Goal: Transaction & Acquisition: Book appointment/travel/reservation

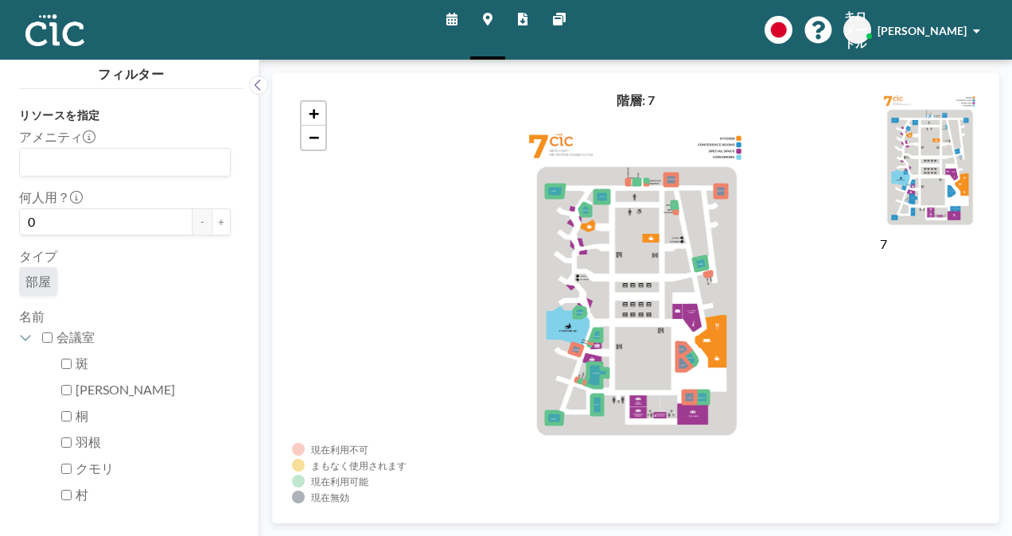
click at [454, 21] on icon at bounding box center [451, 19] width 11 height 13
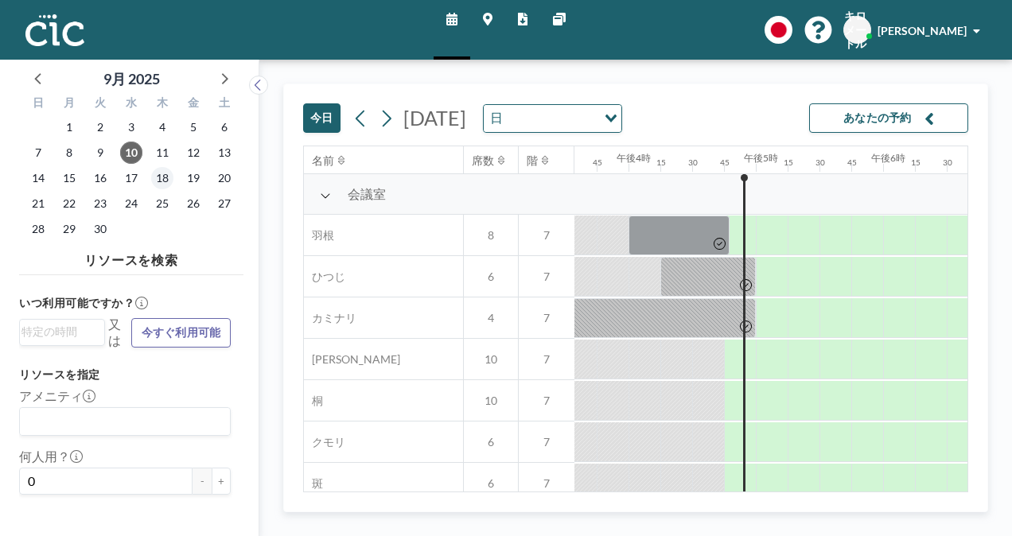
scroll to position [0, 2101]
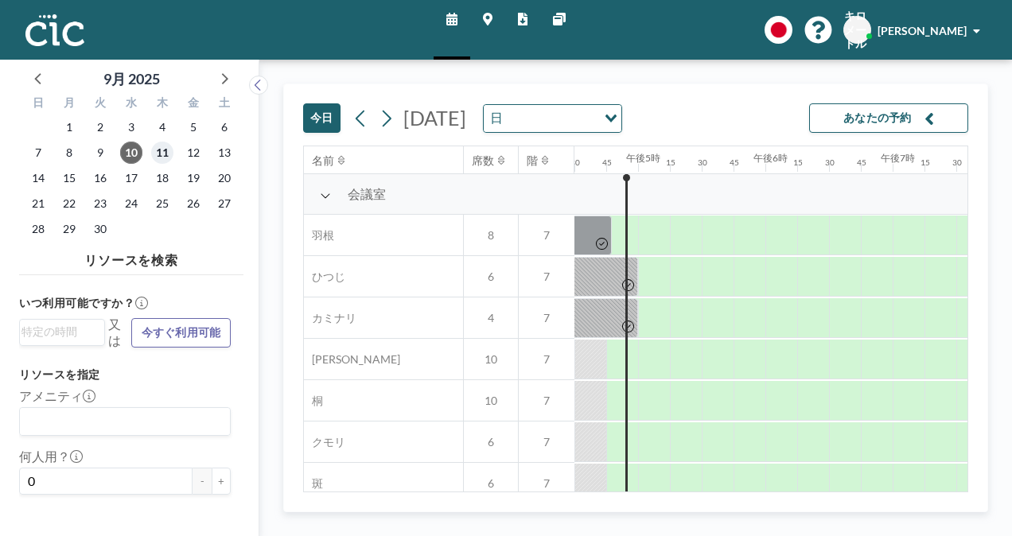
click at [166, 150] on span "11" at bounding box center [162, 153] width 22 height 22
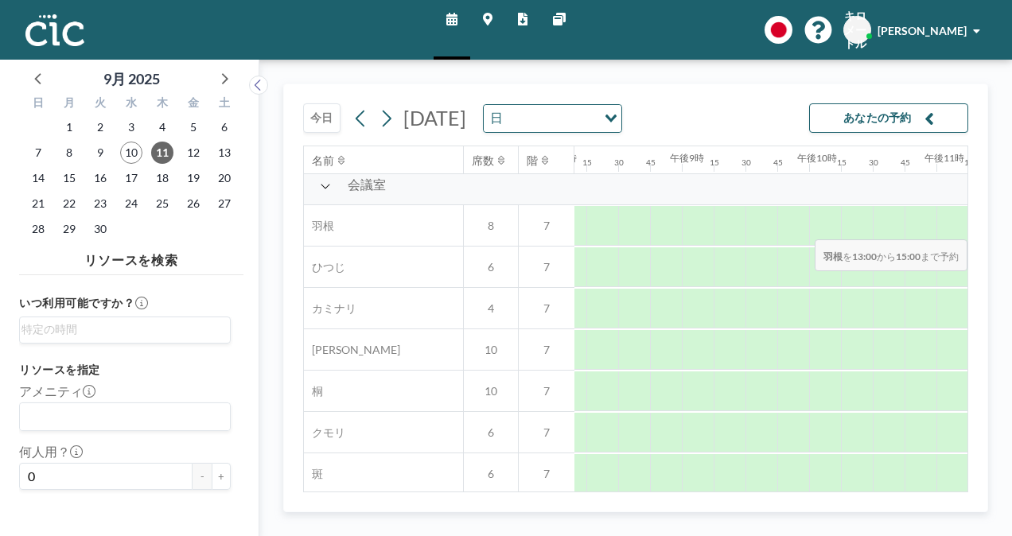
scroll to position [10, 2633]
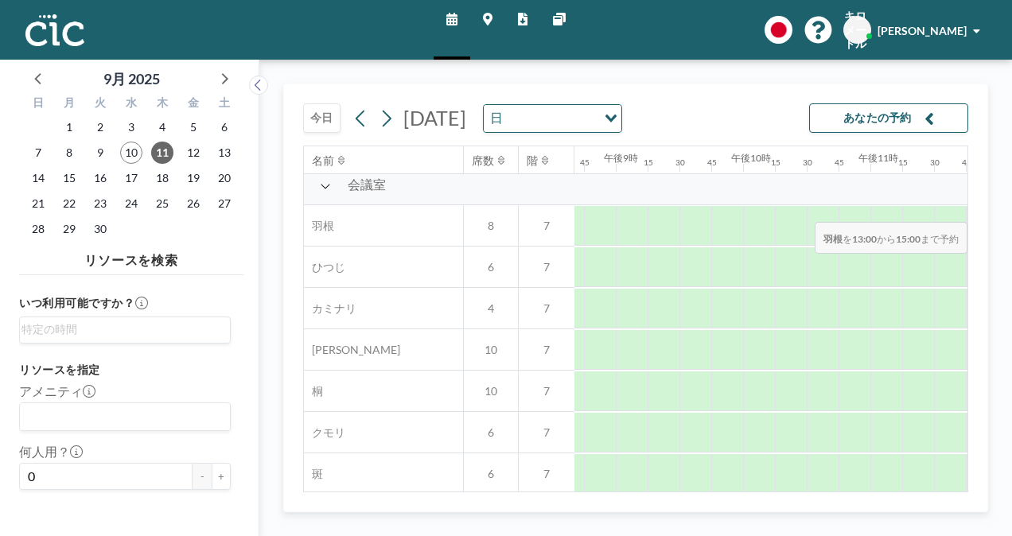
drag, startPoint x: 675, startPoint y: 212, endPoint x: 861, endPoint y: 210, distance: 186.2
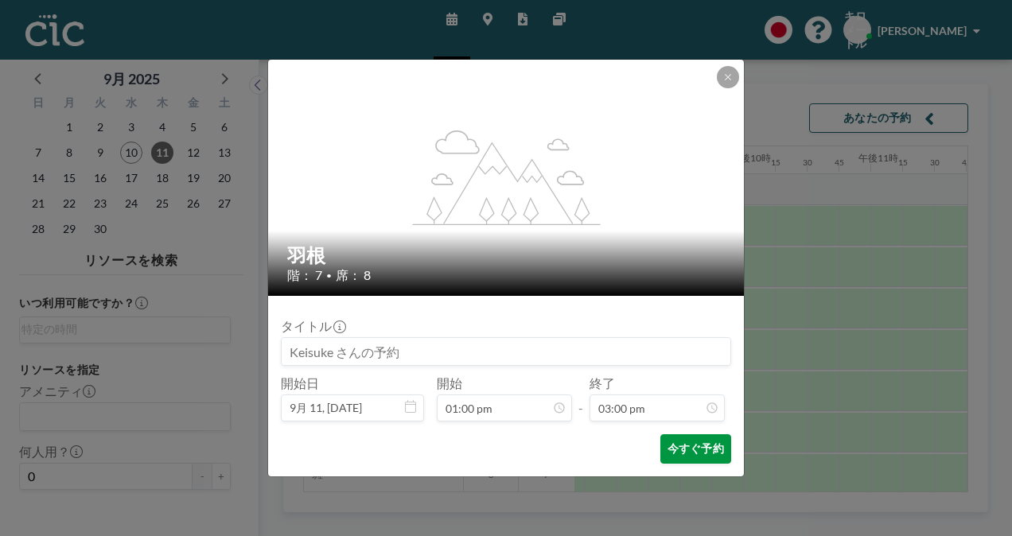
click at [679, 449] on font "今すぐ予約" at bounding box center [696, 449] width 57 height 15
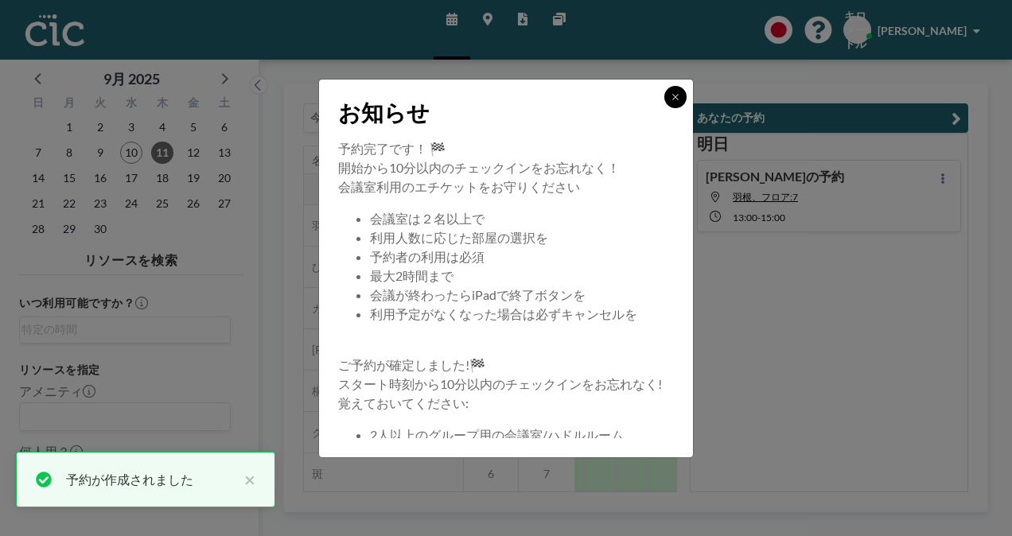
click at [679, 99] on icon at bounding box center [676, 97] width 10 height 10
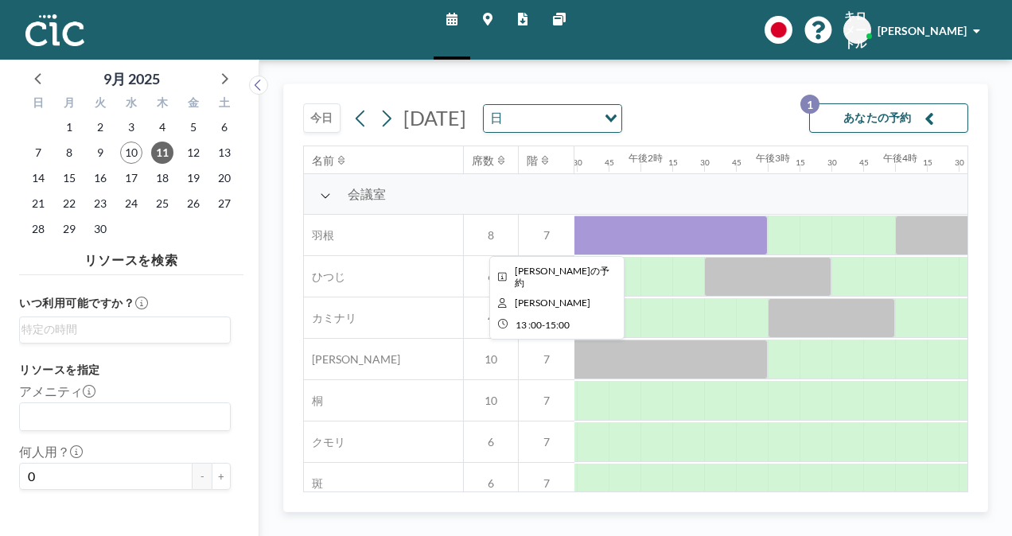
scroll to position [0, 1719]
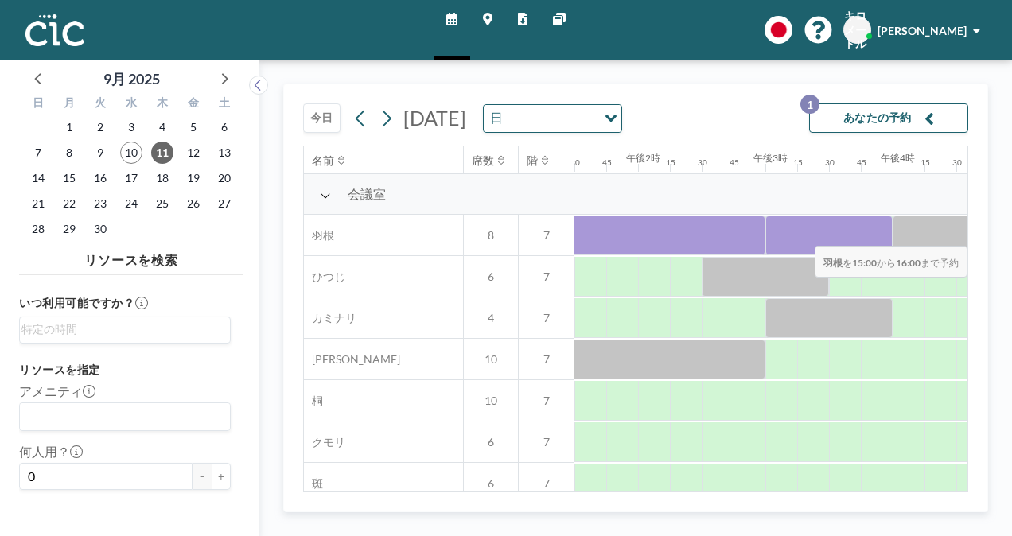
click at [885, 234] on div at bounding box center [829, 236] width 127 height 40
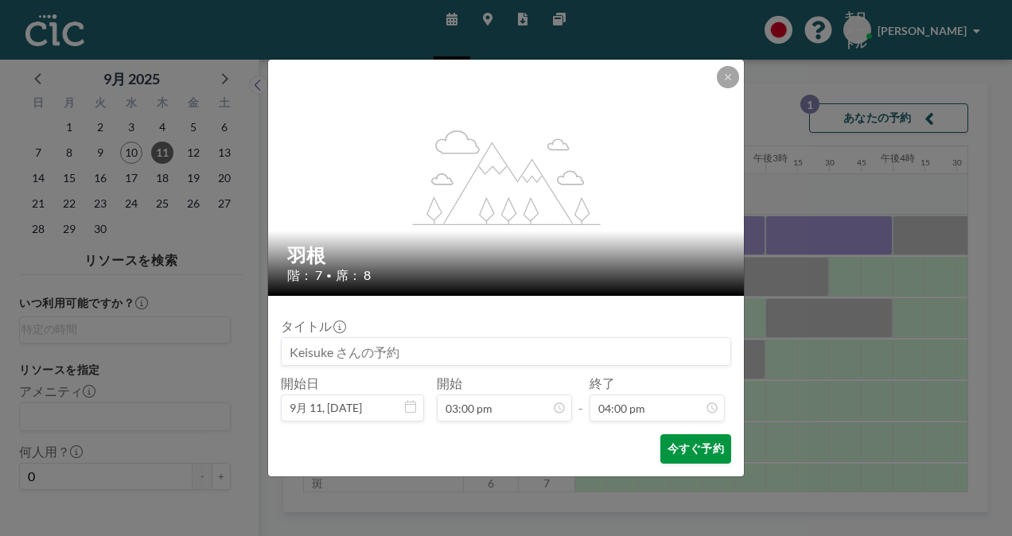
scroll to position [0, 0]
click at [689, 450] on font "今すぐ予約" at bounding box center [696, 449] width 57 height 15
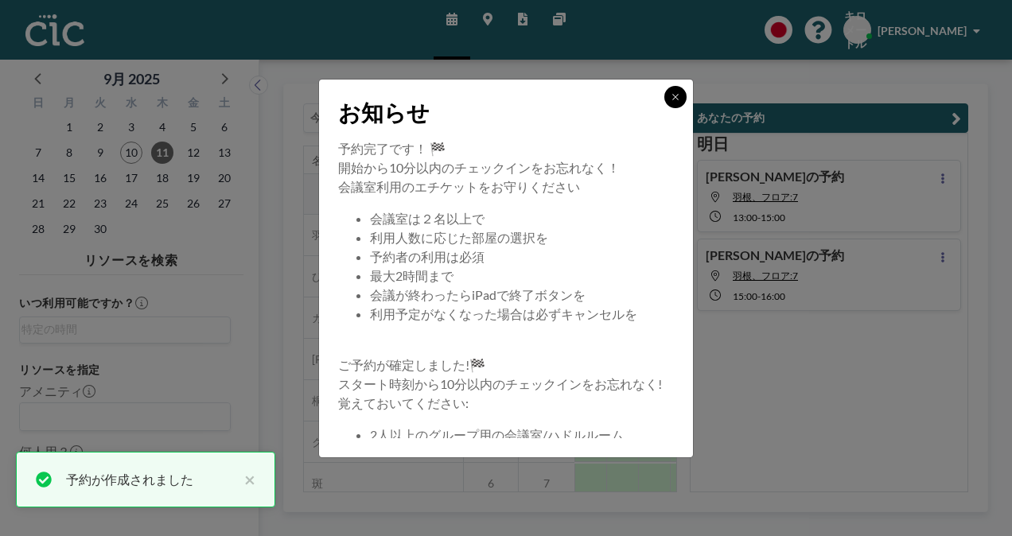
click at [676, 92] on icon at bounding box center [676, 97] width 10 height 10
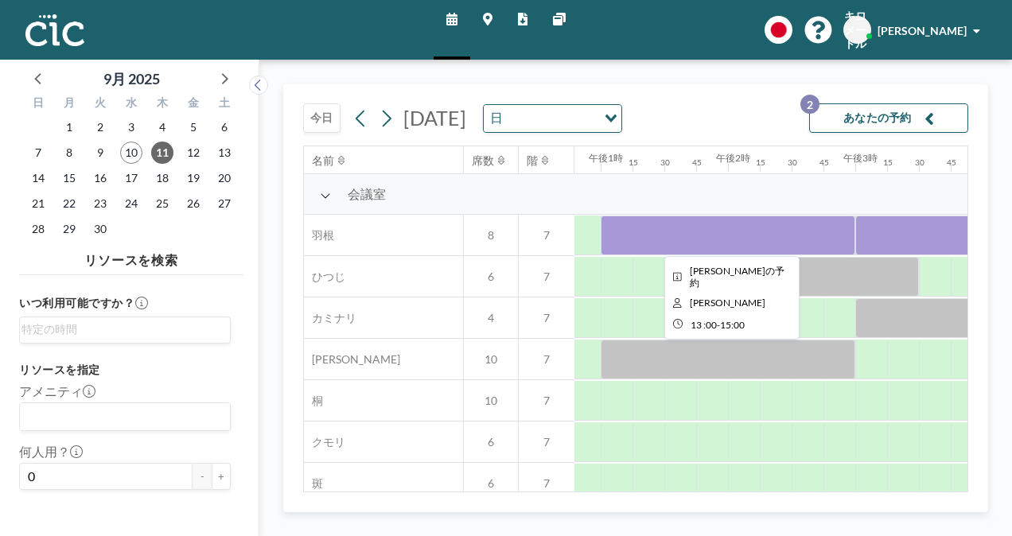
scroll to position [0, 1714]
